Goal: Task Accomplishment & Management: Complete application form

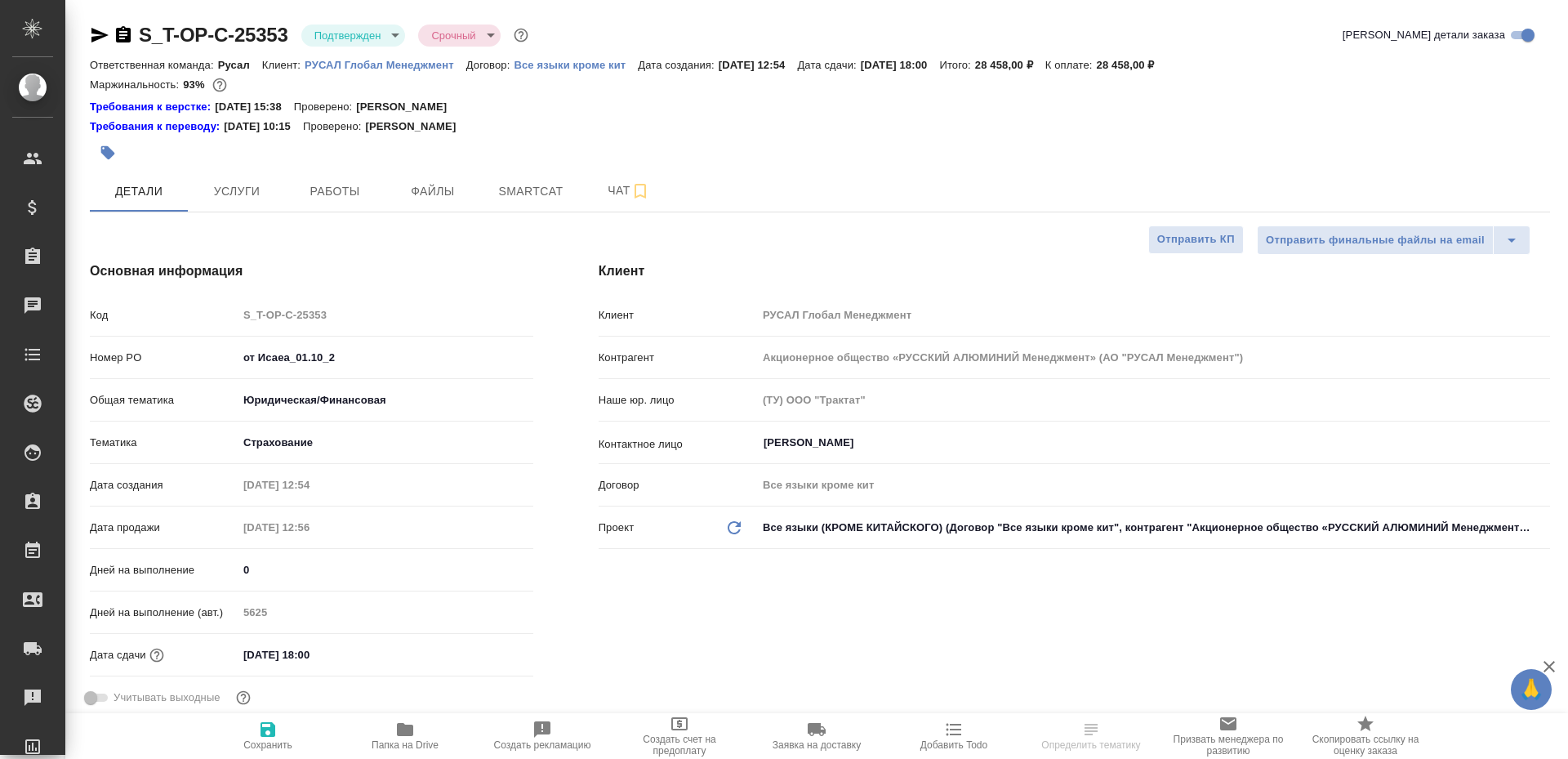
select select "RU"
type input "[PERSON_NAME]"
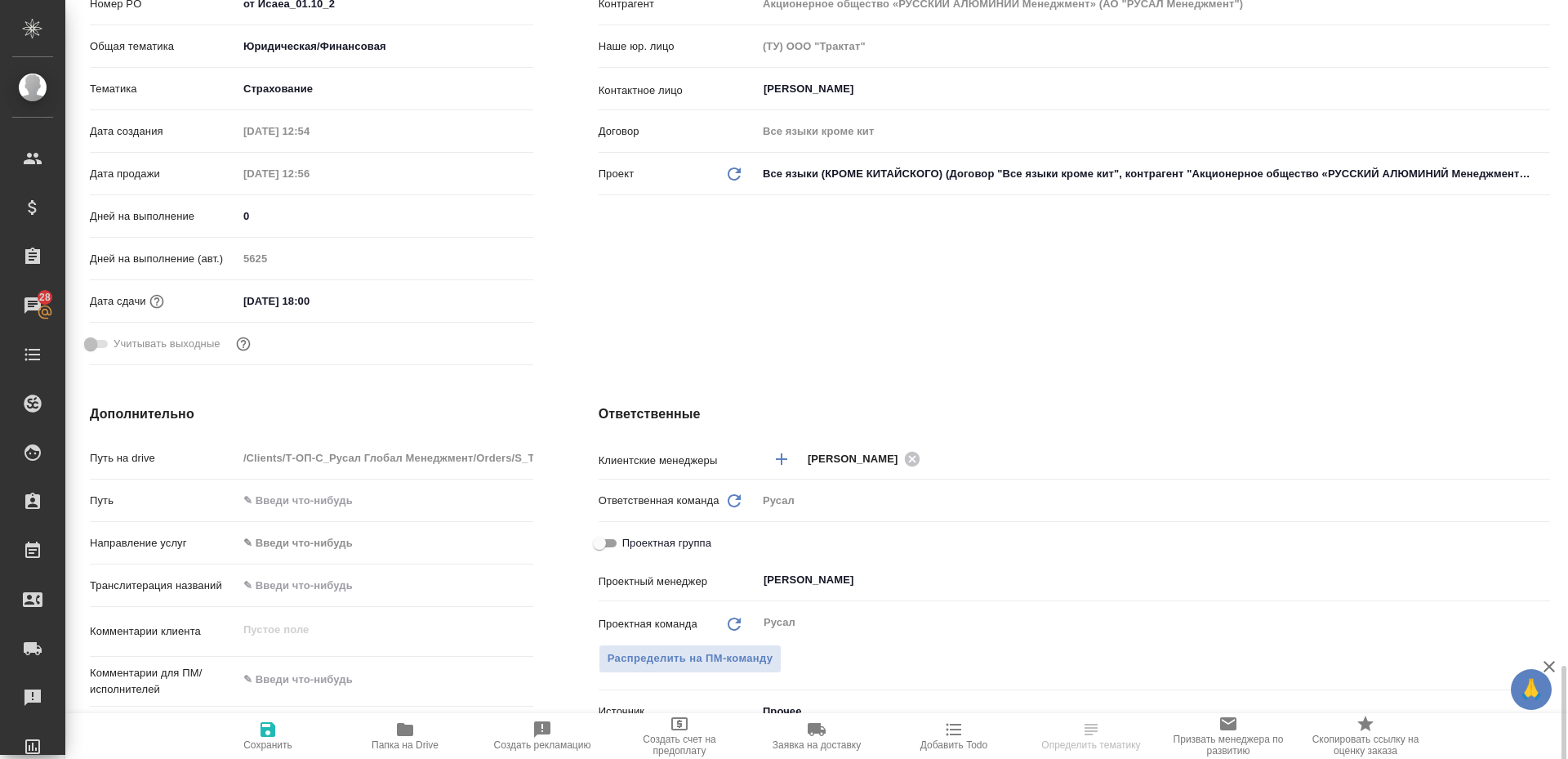
scroll to position [962, 0]
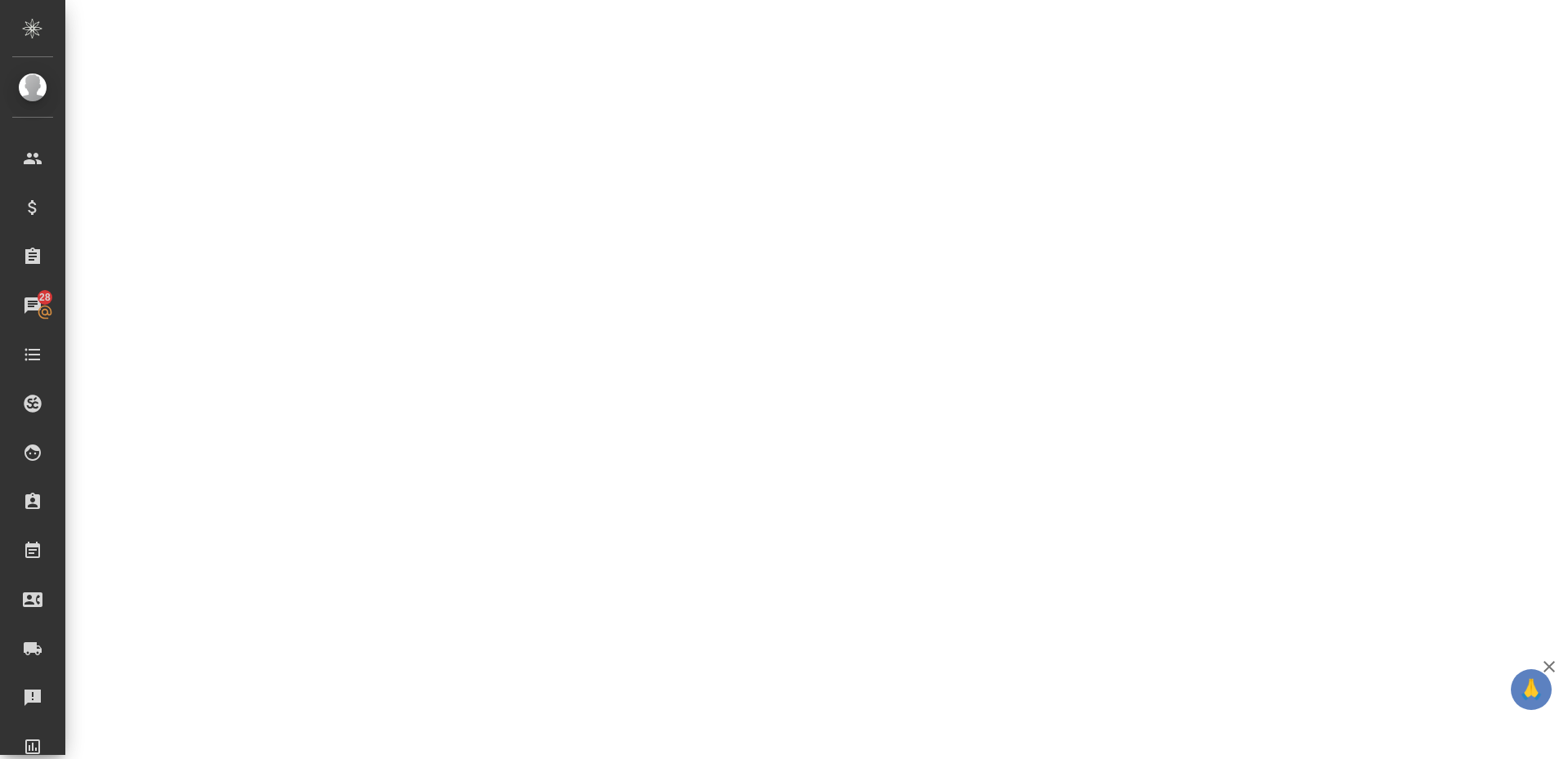
select select "RU"
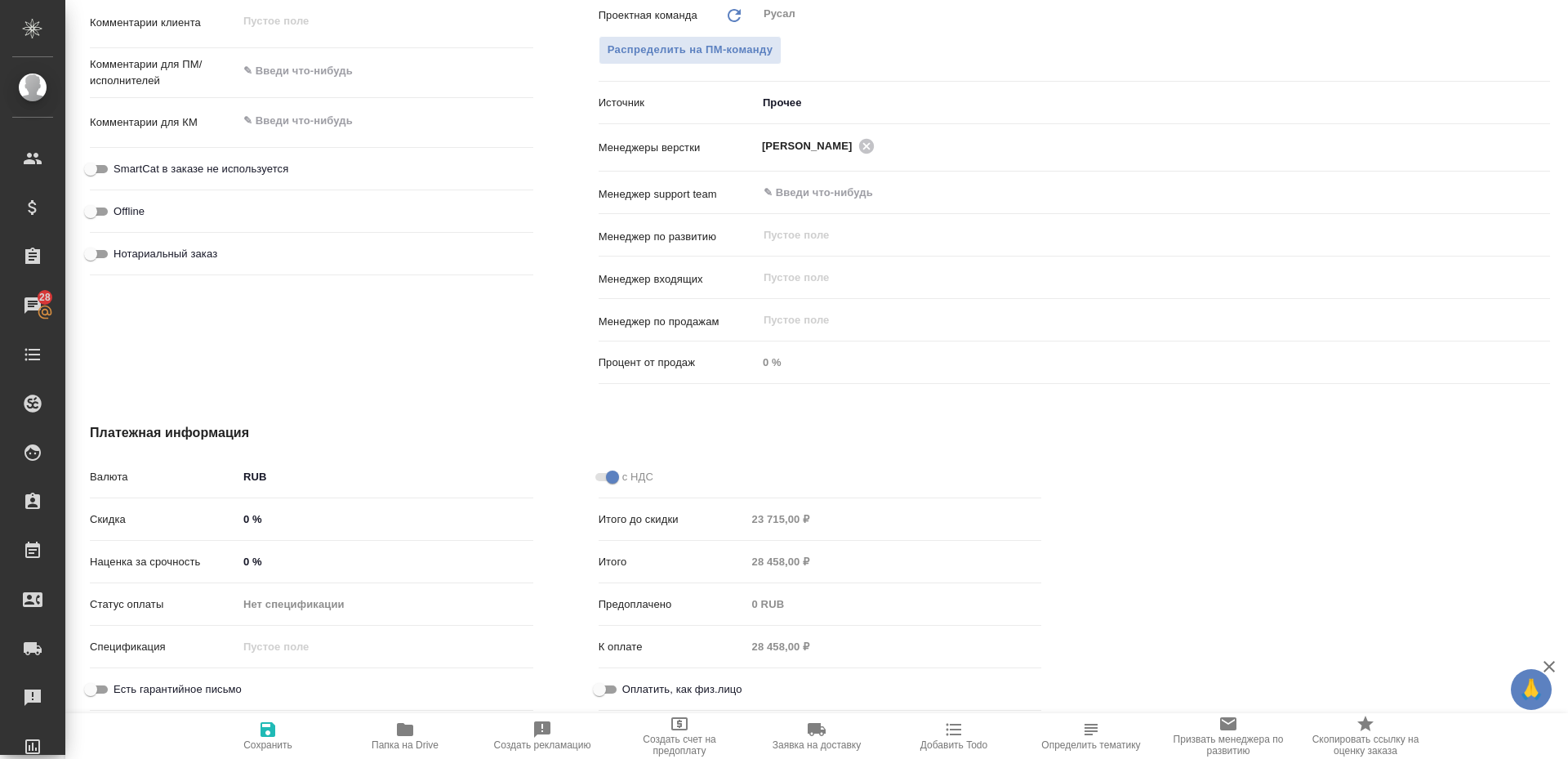
type textarea "x"
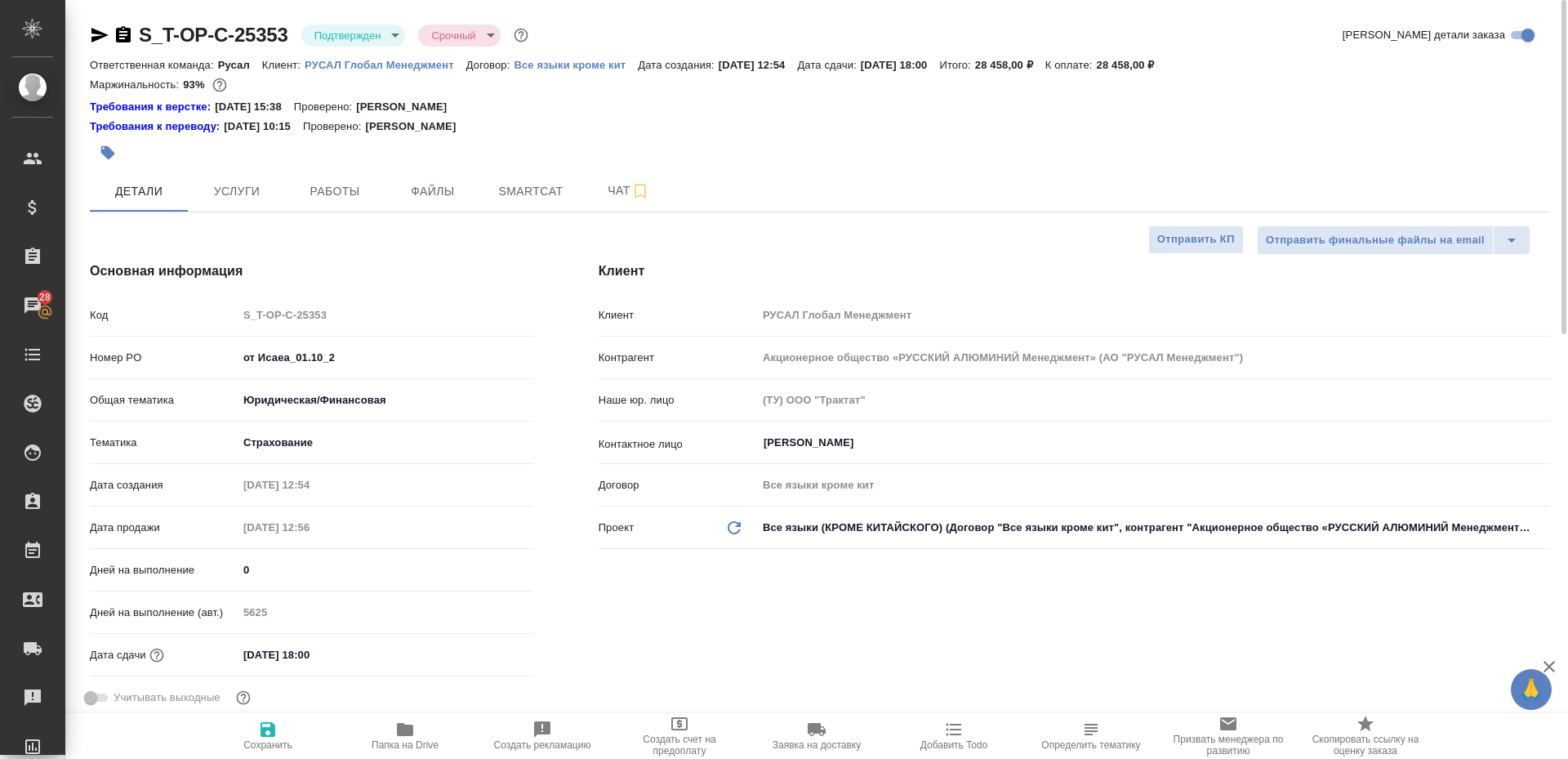
type textarea "x"
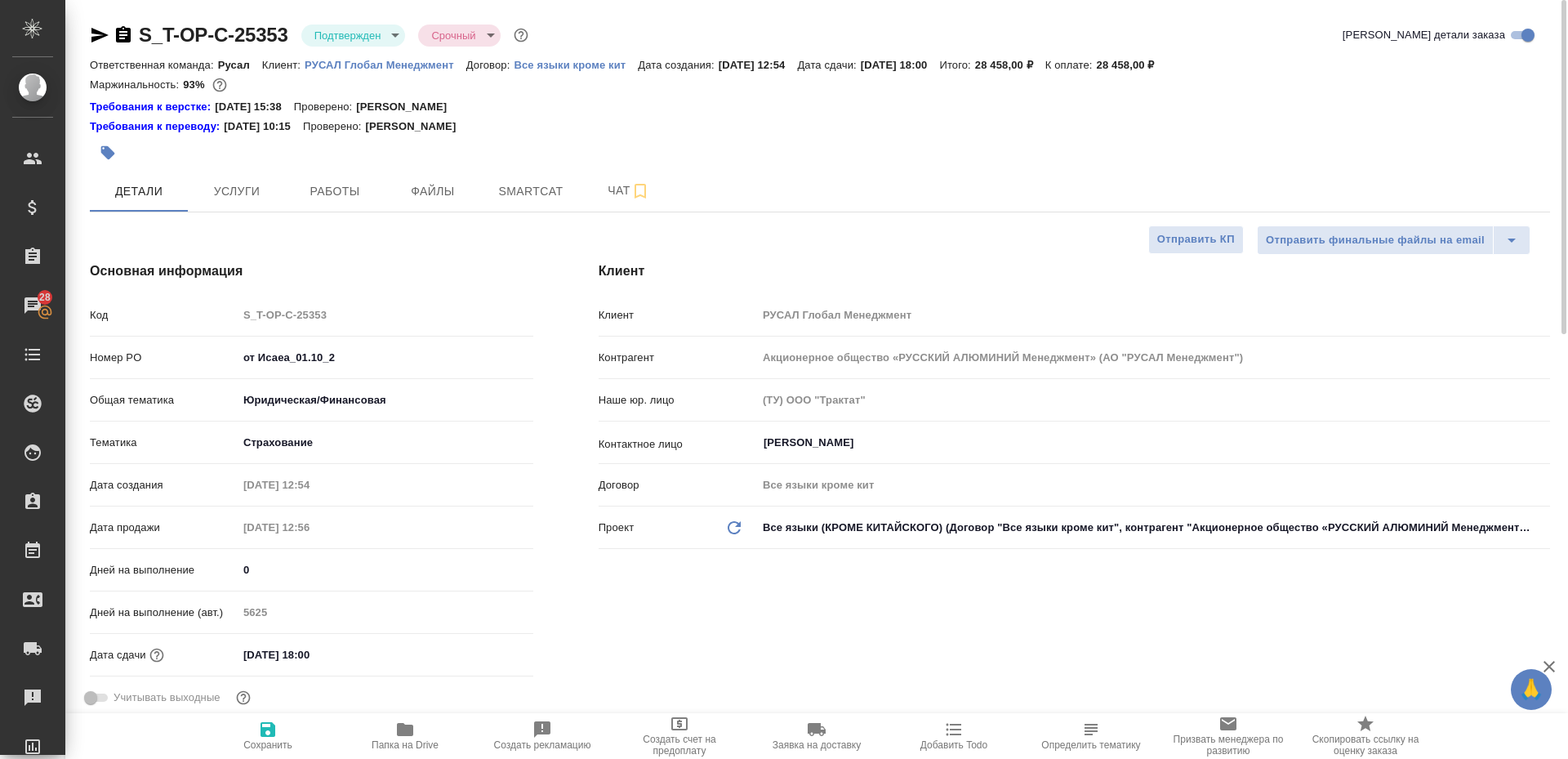
type textarea "x"
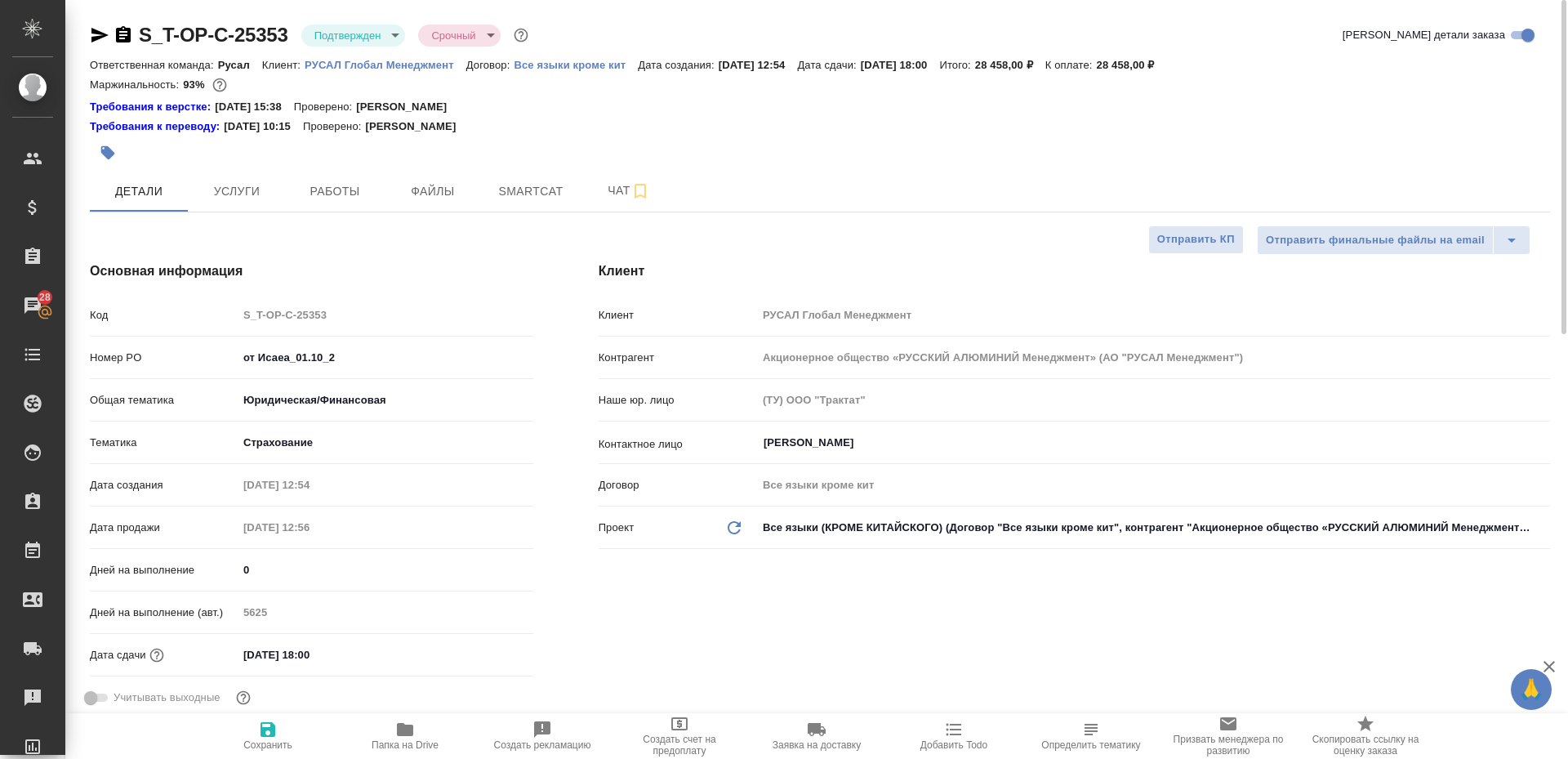
type textarea "x"
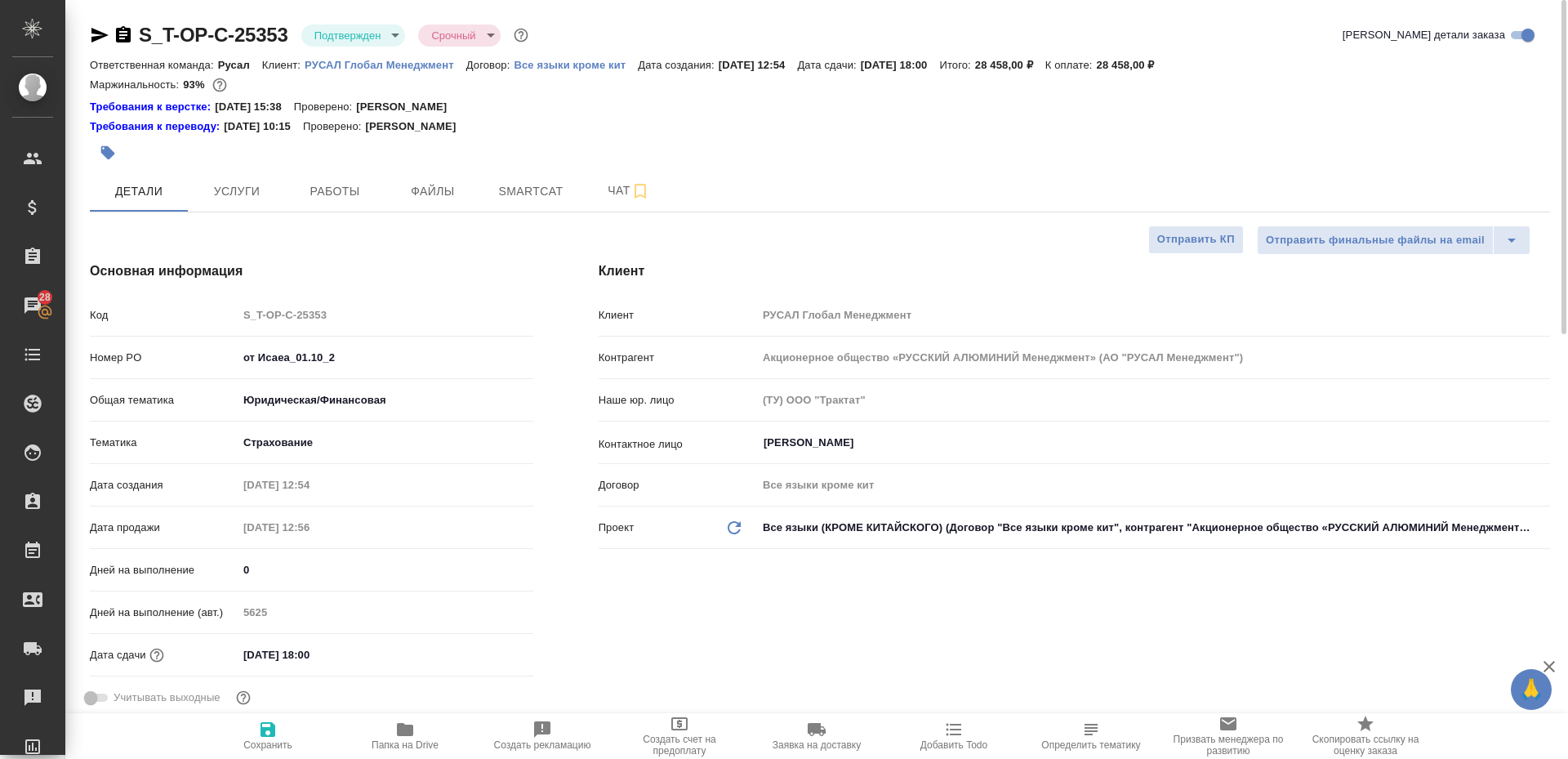
type textarea "x"
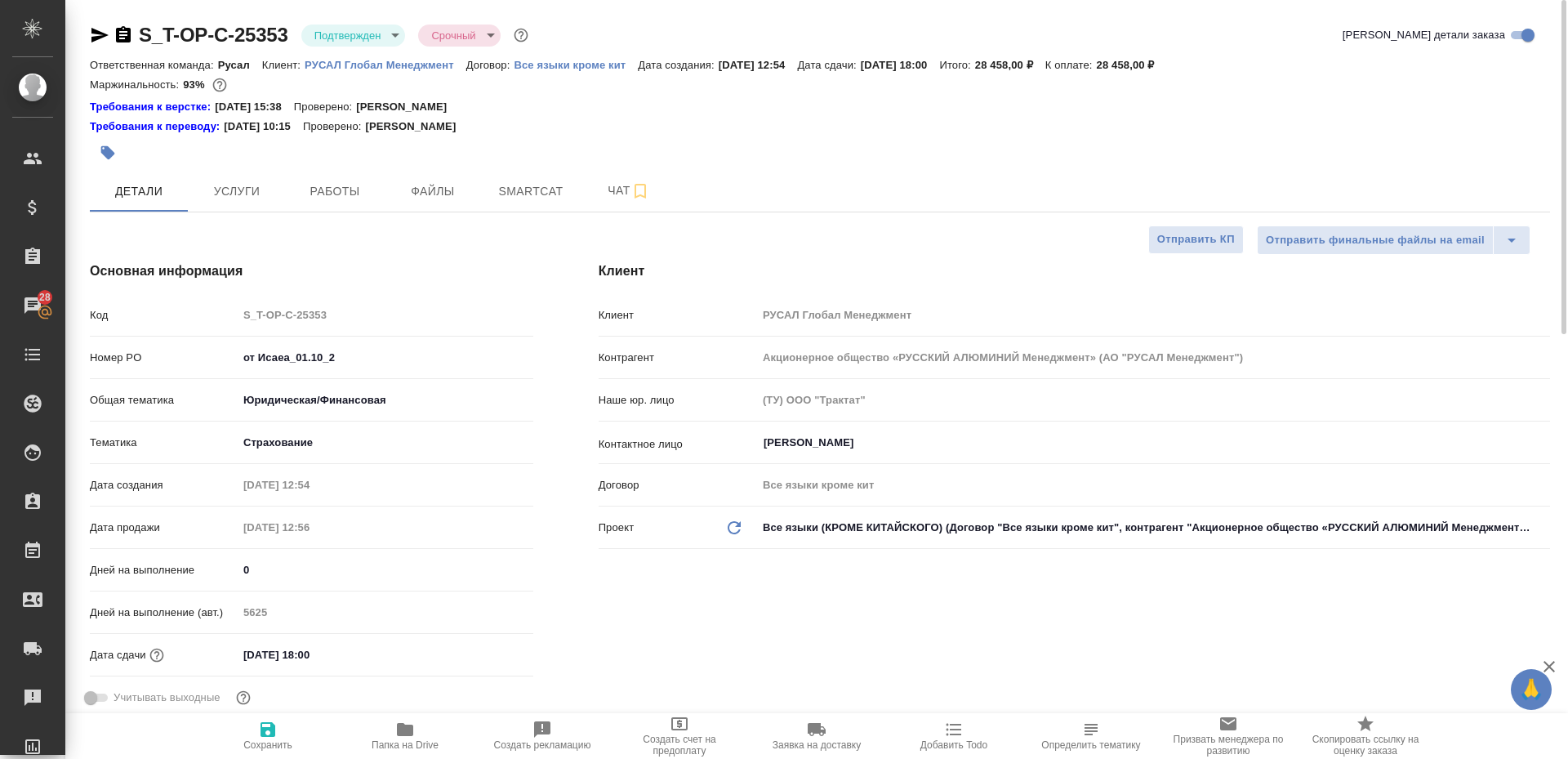
type textarea "x"
